Goal: Task Accomplishment & Management: Use online tool/utility

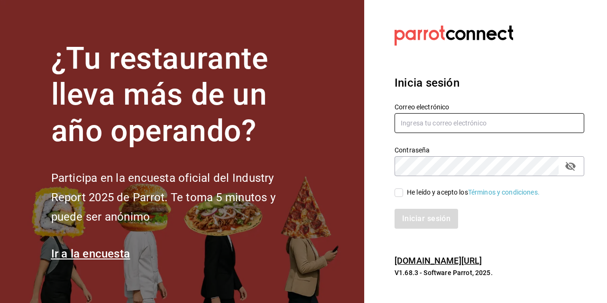
type input "[PERSON_NAME][EMAIL_ADDRESS][PERSON_NAME][DOMAIN_NAME]"
click at [400, 194] on input "He leído y acepto los Términos y condiciones." at bounding box center [398, 193] width 9 height 9
checkbox input "true"
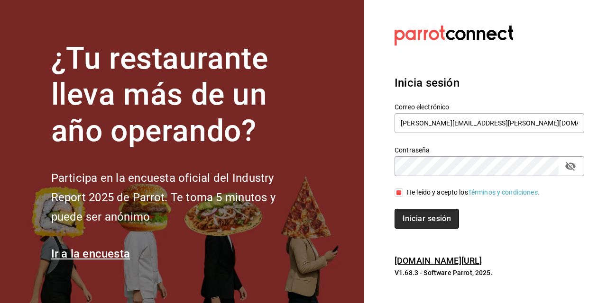
click at [411, 218] on button "Iniciar sesión" at bounding box center [426, 219] width 64 height 20
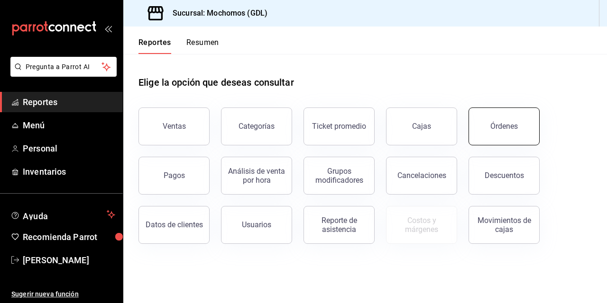
click at [484, 128] on button "Órdenes" at bounding box center [503, 127] width 71 height 38
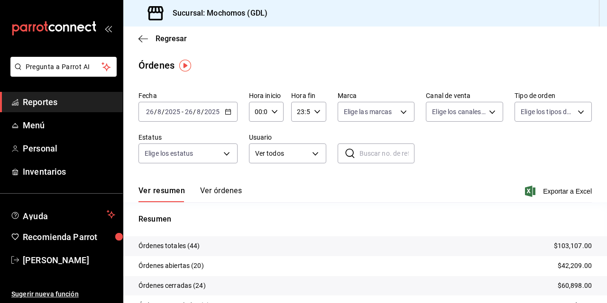
click at [258, 115] on input "00:00" at bounding box center [258, 111] width 18 height 19
click at [255, 131] on div "00 01 02 03 04 05 06 07 08 09 10 11 12 13 14 15 16 17 18 19 20 21 22 23" at bounding box center [256, 163] width 17 height 76
click at [255, 134] on span "05" at bounding box center [256, 136] width 2 height 8
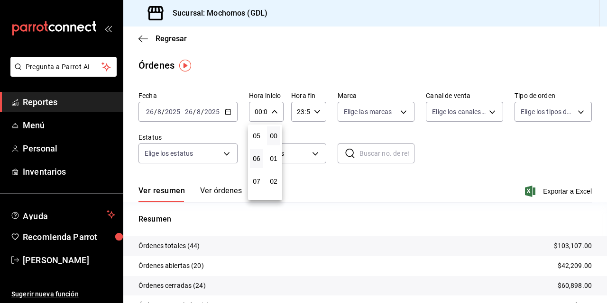
type input "05:00"
click at [459, 139] on div at bounding box center [303, 151] width 607 height 303
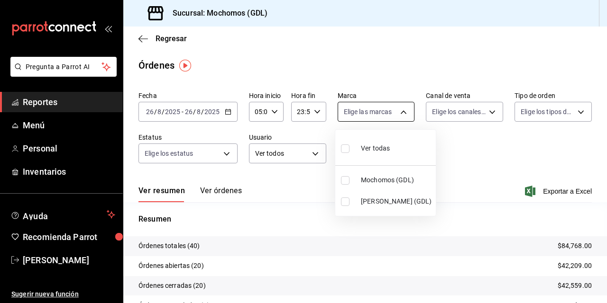
click at [400, 112] on body "Pregunta a Parrot AI Reportes Menú Personal Inventarios Ayuda Recomienda Parrot…" at bounding box center [303, 151] width 607 height 303
click at [345, 179] on input "checkbox" at bounding box center [345, 180] width 9 height 9
checkbox input "true"
type input "36c25d4a-7cb0-456c-a434-e981d54830bc"
